Goal: Information Seeking & Learning: Learn about a topic

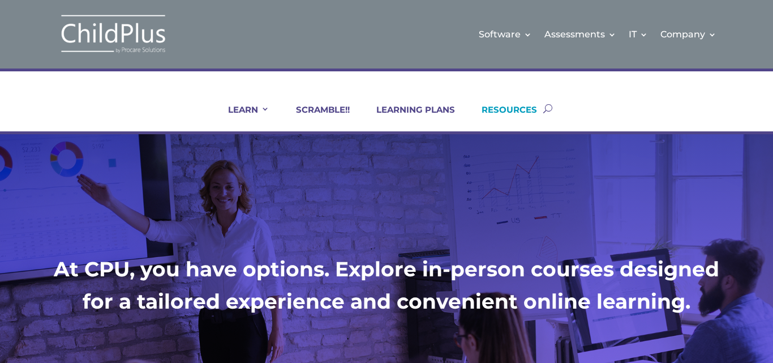
click at [536, 110] on link "RESOURCES" at bounding box center [503, 117] width 70 height 27
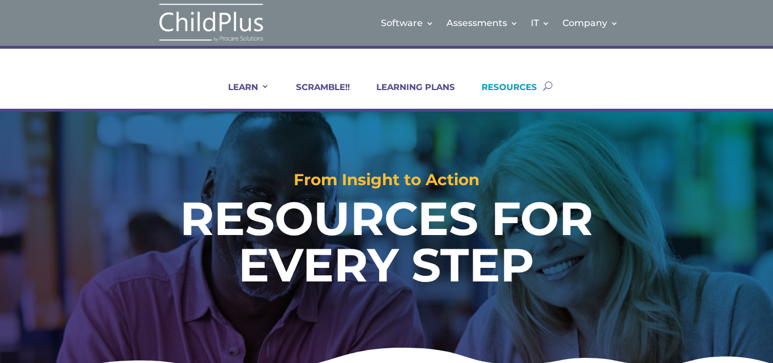
click at [548, 86] on button "button" at bounding box center [547, 86] width 9 height 46
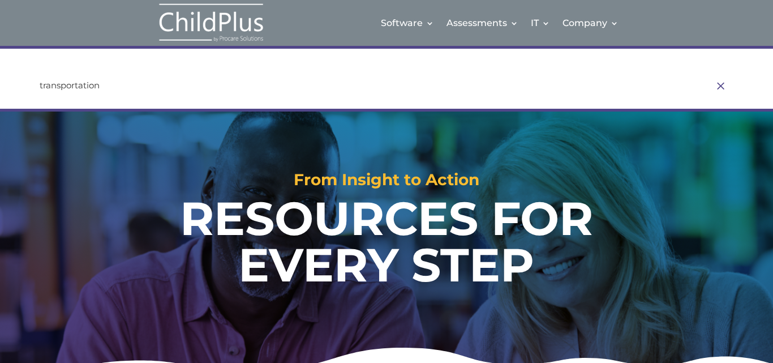
type input "transportation"
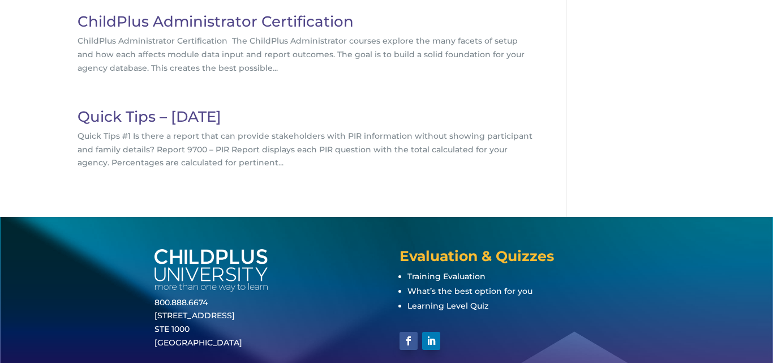
scroll to position [226, 0]
